Goal: Task Accomplishment & Management: Use online tool/utility

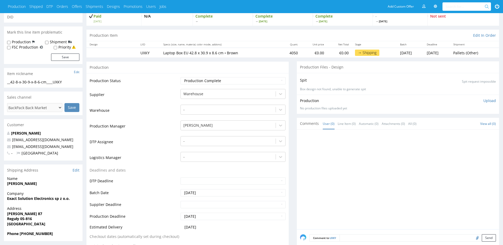
scroll to position [36, 0]
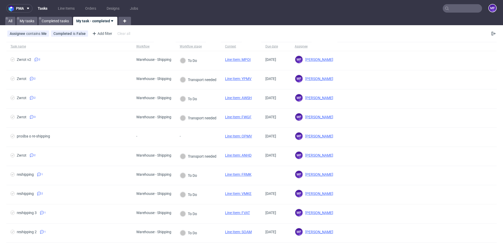
scroll to position [1, 0]
click at [65, 10] on link "Line Items" at bounding box center [66, 8] width 23 height 8
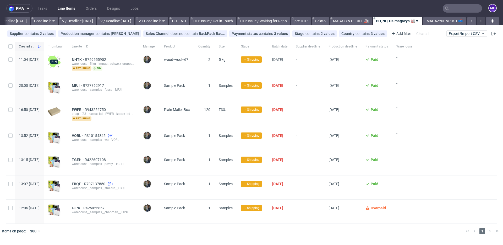
scroll to position [0, 604]
click at [180, 34] on div "Sales Channel does not contain BackPack Back Market" at bounding box center [185, 33] width 79 height 4
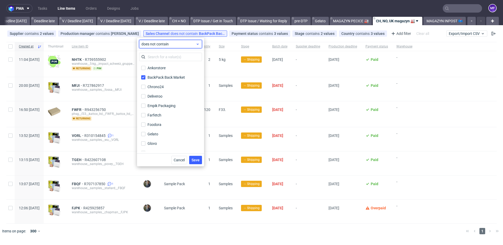
click at [155, 46] on span "does not contain" at bounding box center [169, 43] width 54 height 5
click at [155, 55] on span "contains" at bounding box center [157, 55] width 14 height 5
click at [355, 20] on link "MAGAZYN PECICE 🏭" at bounding box center [351, 21] width 42 height 8
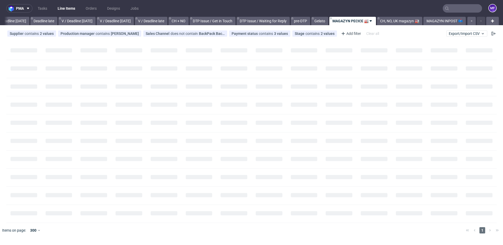
scroll to position [0, 603]
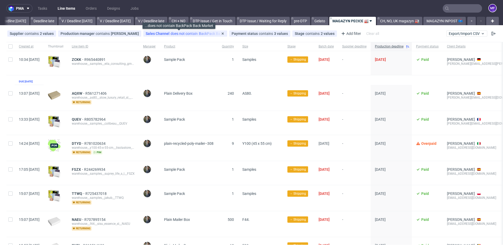
click at [183, 32] on div "Sales Channel does not contain BackPack Back Market" at bounding box center [185, 33] width 79 height 4
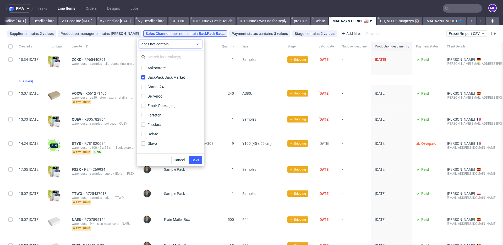
click at [166, 48] on div "does not contain" at bounding box center [170, 44] width 63 height 8
click at [161, 56] on span "contains" at bounding box center [157, 55] width 14 height 5
click at [192, 162] on span "Save" at bounding box center [196, 160] width 8 height 4
